Goal: Transaction & Acquisition: Purchase product/service

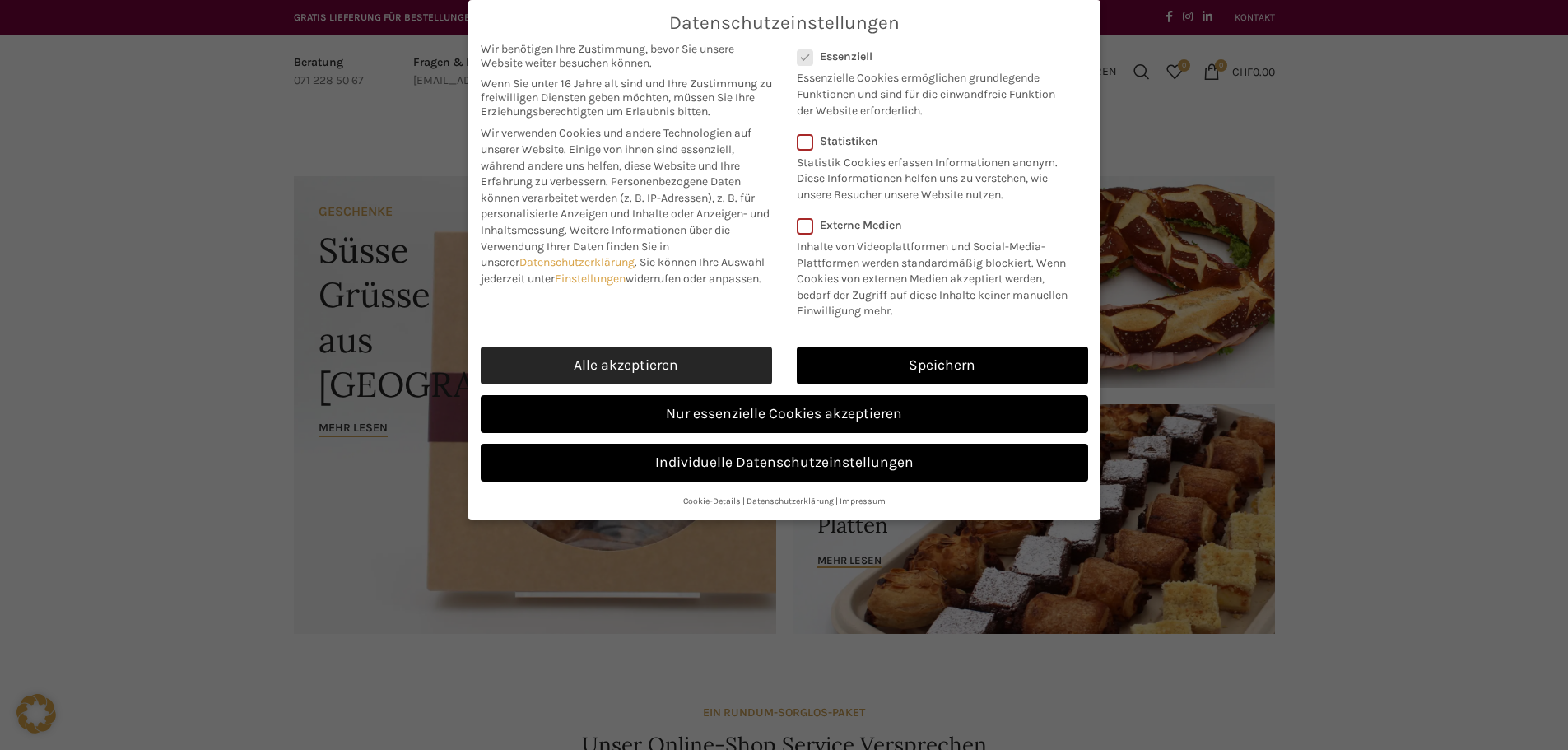
click at [663, 366] on link "Alle akzeptieren" at bounding box center [627, 366] width 292 height 38
checkbox input "true"
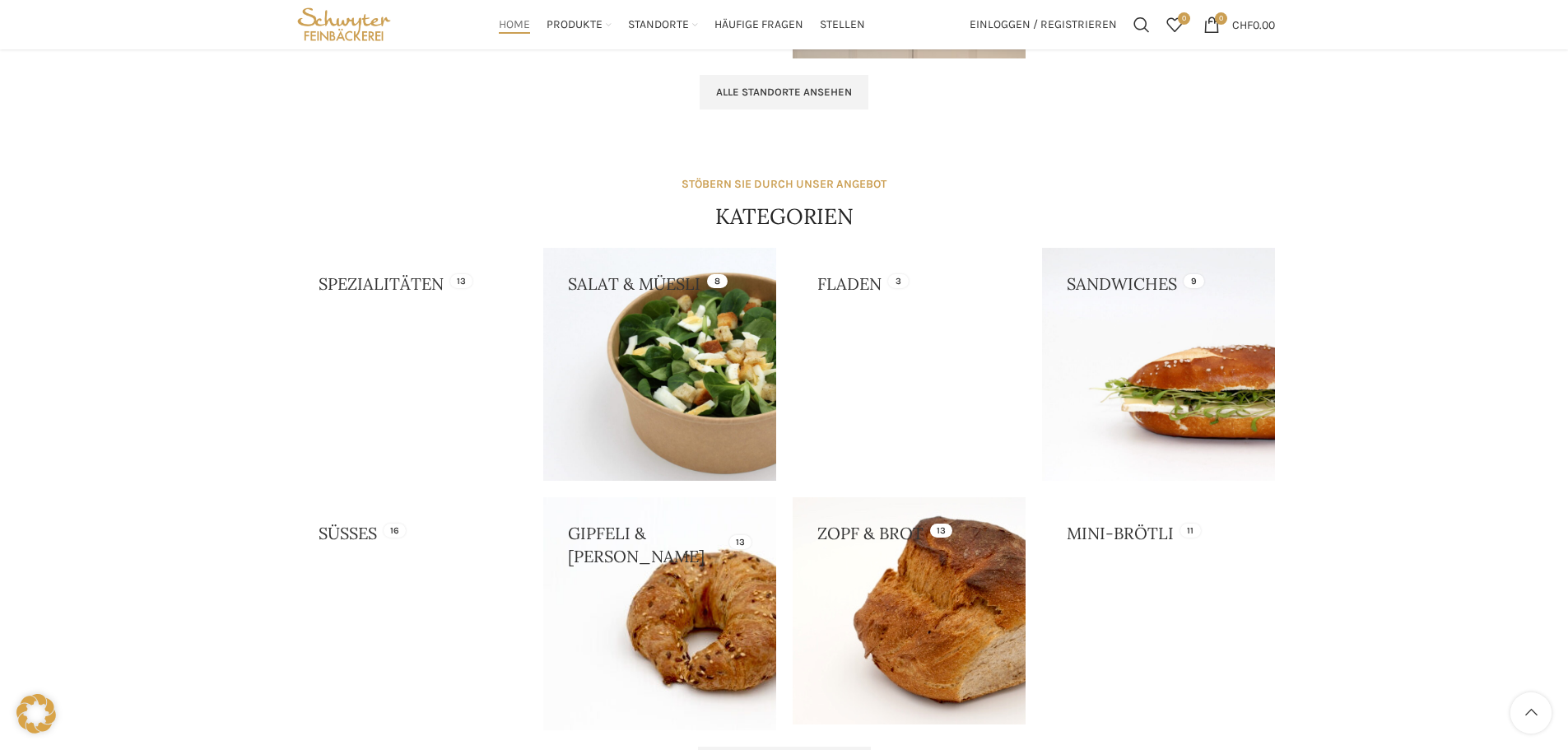
scroll to position [1235, 0]
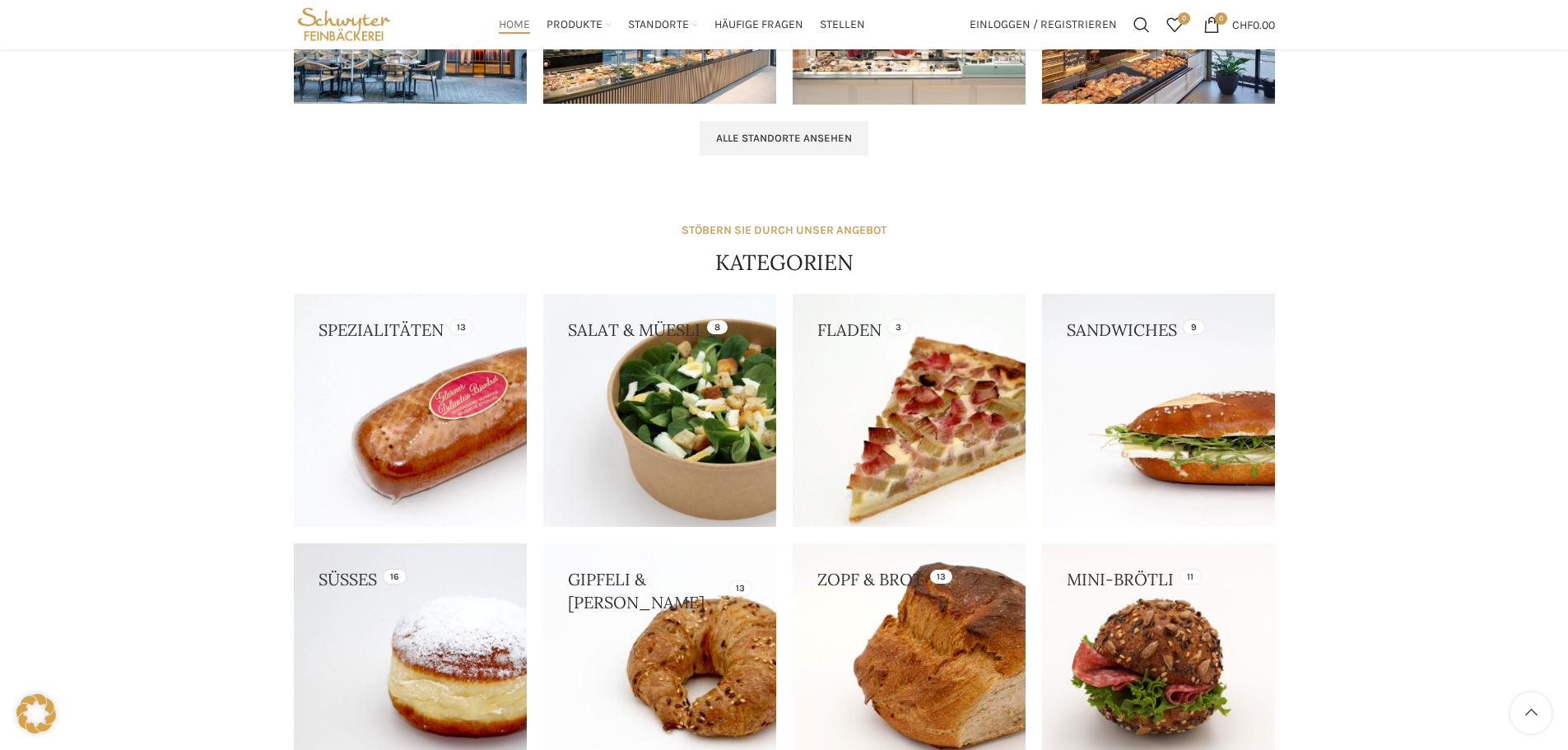
click at [969, 356] on link at bounding box center [910, 411] width 233 height 233
